Goal: Information Seeking & Learning: Learn about a topic

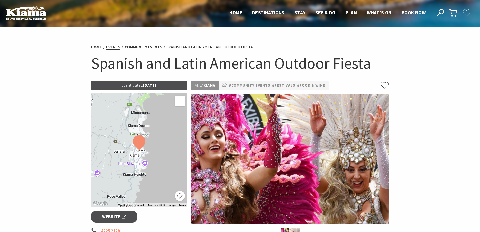
click at [113, 46] on link "Events" at bounding box center [113, 46] width 14 height 5
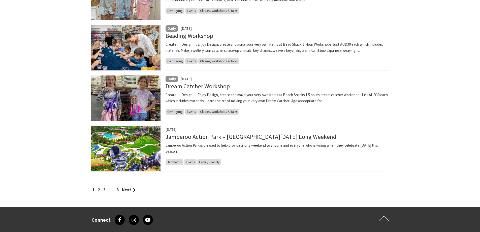
scroll to position [504, 0]
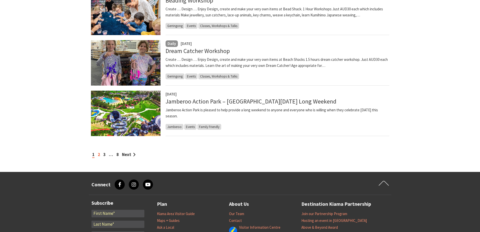
click at [99, 155] on link "2" at bounding box center [99, 155] width 2 height 6
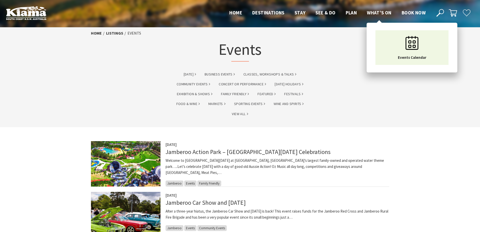
click at [374, 13] on span "What’s On" at bounding box center [379, 13] width 25 height 6
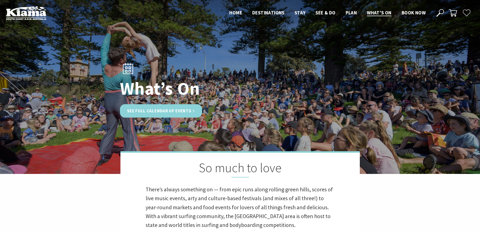
click at [177, 109] on link "See Full Calendar of Events" at bounding box center [161, 110] width 82 height 13
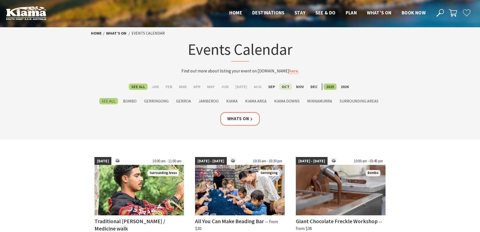
click at [281, 86] on label "Oct" at bounding box center [285, 86] width 13 height 6
click at [0, 0] on input "Oct" at bounding box center [0, 0] width 0 height 0
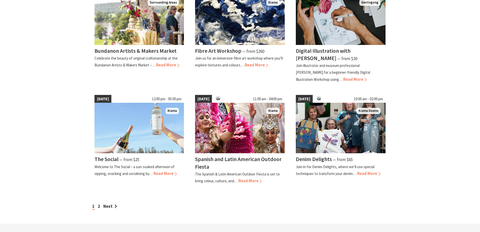
scroll to position [403, 0]
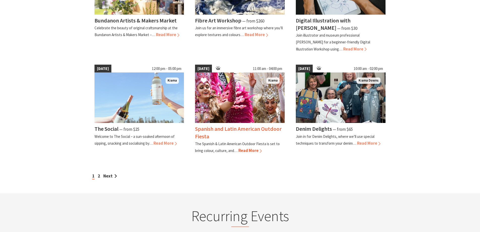
click at [247, 150] on span "Read More" at bounding box center [249, 150] width 23 height 6
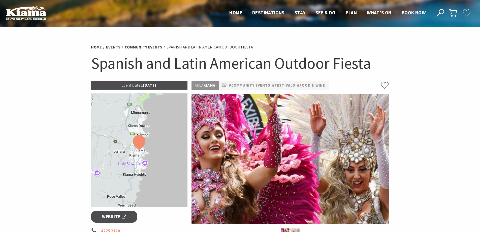
scroll to position [126, 0]
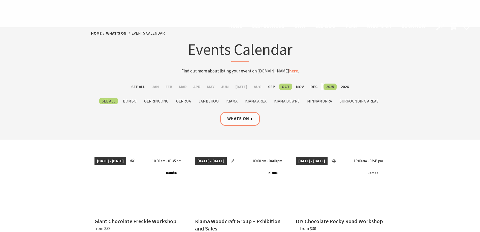
scroll to position [403, 0]
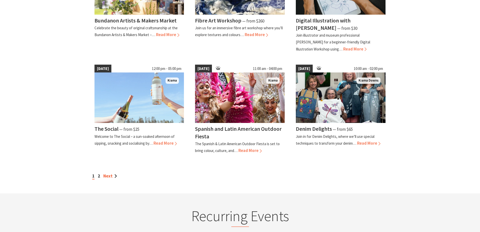
click at [113, 176] on link "Next" at bounding box center [110, 176] width 14 height 6
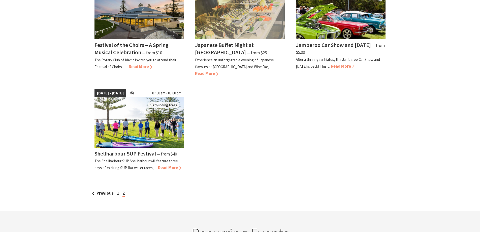
scroll to position [227, 0]
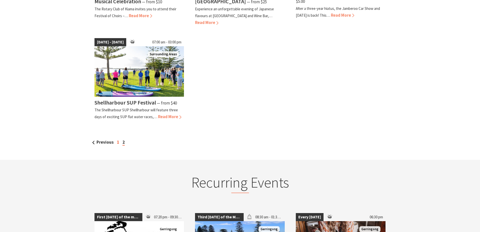
click at [117, 142] on link "1" at bounding box center [118, 142] width 2 height 6
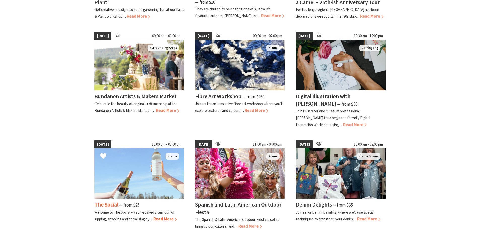
scroll to position [403, 0]
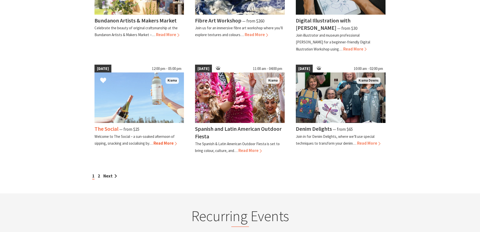
click at [109, 128] on h4 "The Social" at bounding box center [107, 128] width 24 height 7
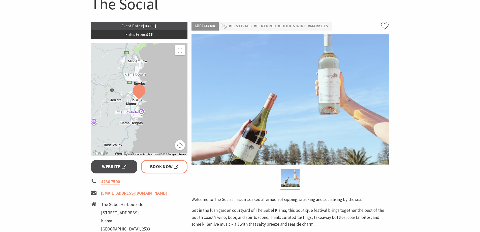
scroll to position [50, 0]
